Goal: Task Accomplishment & Management: Manage account settings

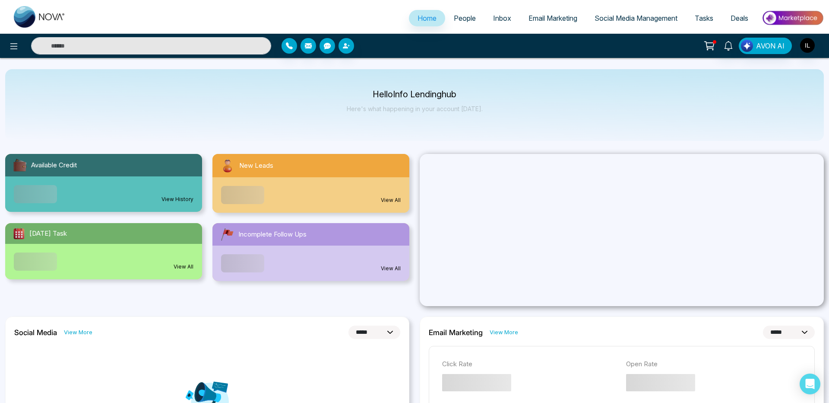
select select "*"
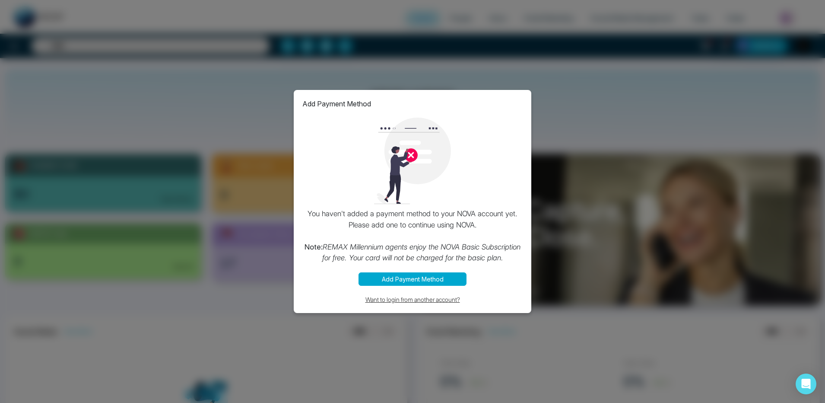
click at [416, 301] on button "Want to login from another account?" at bounding box center [412, 299] width 220 height 10
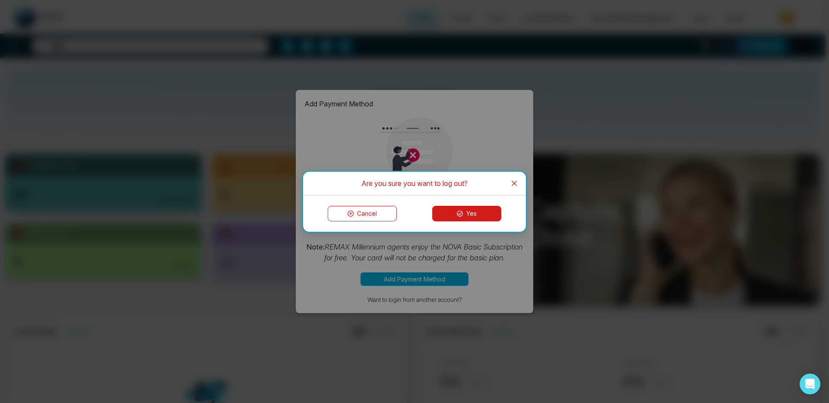
click at [464, 215] on button "Yes" at bounding box center [466, 214] width 69 height 16
